Goal: Information Seeking & Learning: Learn about a topic

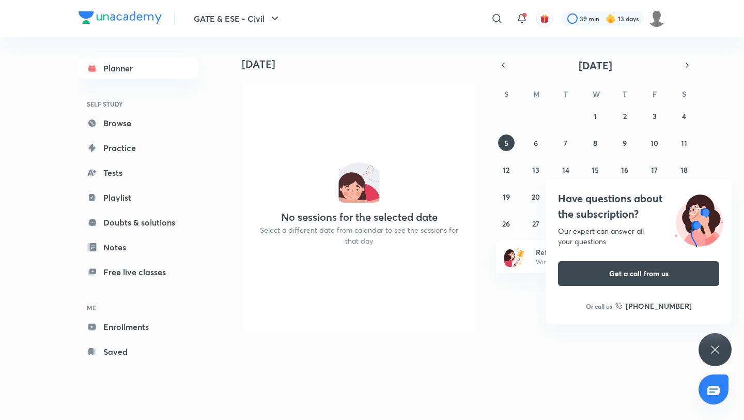
click at [709, 348] on icon at bounding box center [715, 349] width 12 height 12
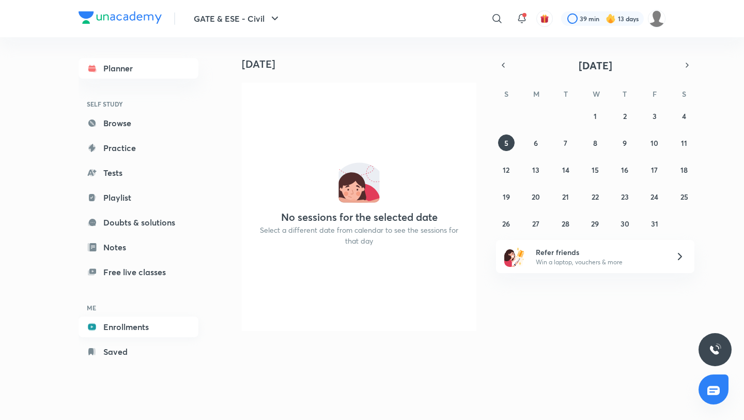
click at [125, 325] on link "Enrollments" at bounding box center [139, 326] width 120 height 21
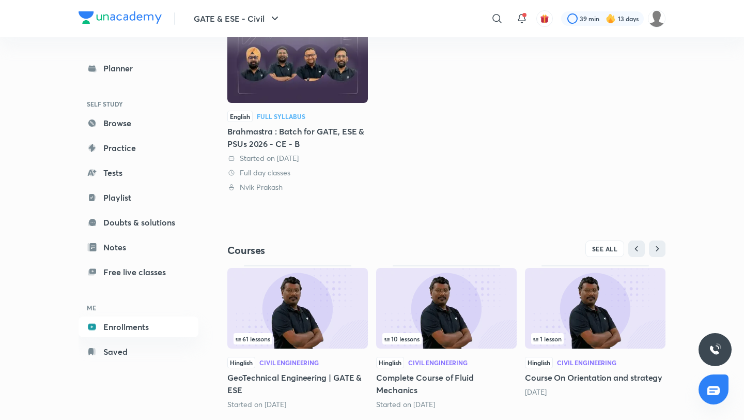
scroll to position [176, 0]
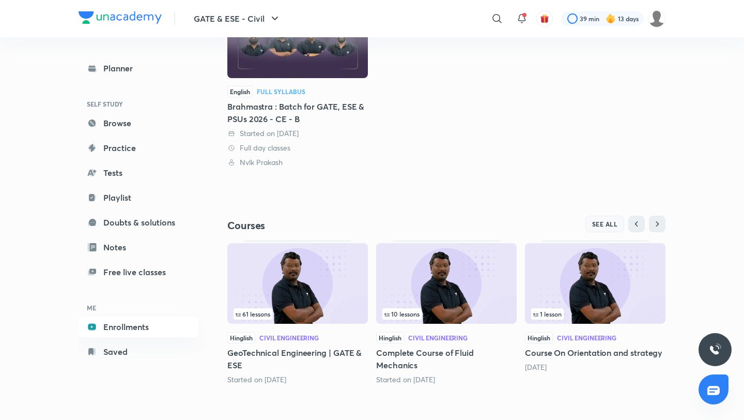
click at [594, 222] on span "SEE ALL" at bounding box center [605, 223] width 26 height 7
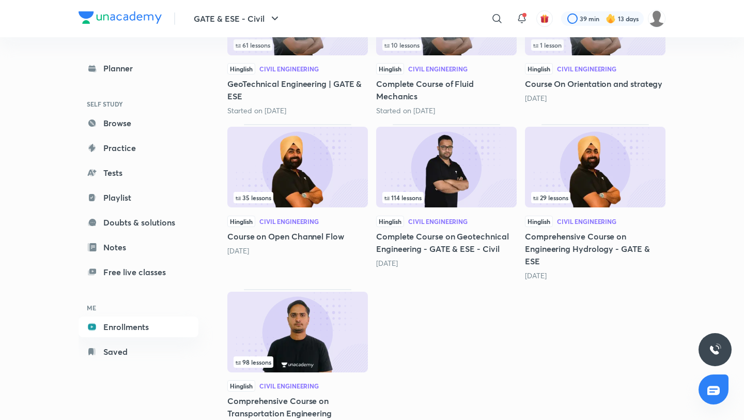
scroll to position [258, 0]
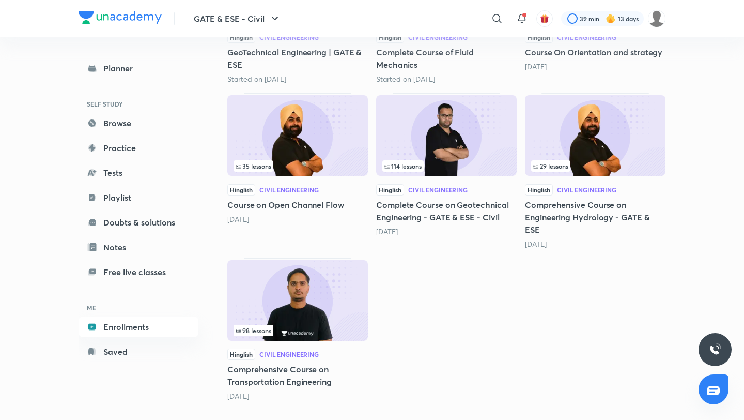
click at [339, 281] on img at bounding box center [297, 300] width 141 height 81
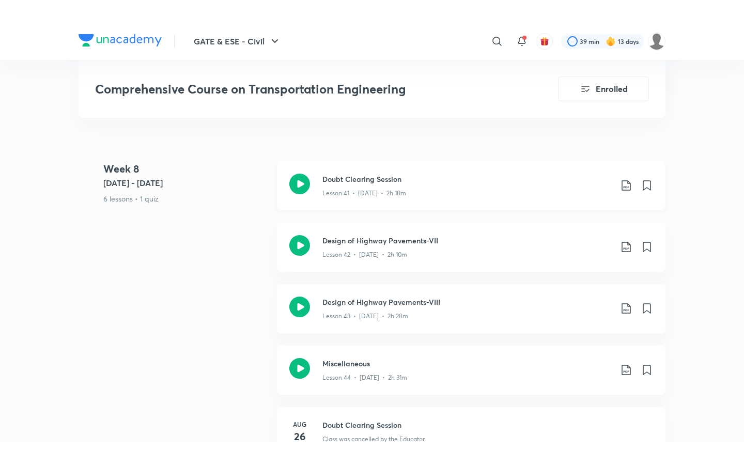
scroll to position [3872, 0]
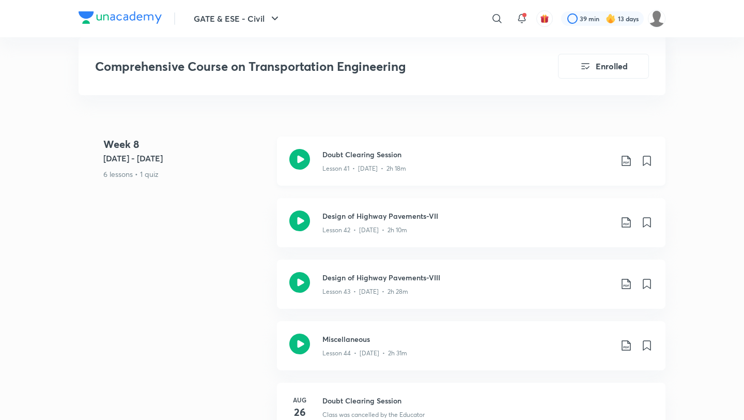
click at [359, 164] on p "Lesson 41 • [DATE] • 2h 18m" at bounding box center [364, 168] width 84 height 9
